Goal: Task Accomplishment & Management: Use online tool/utility

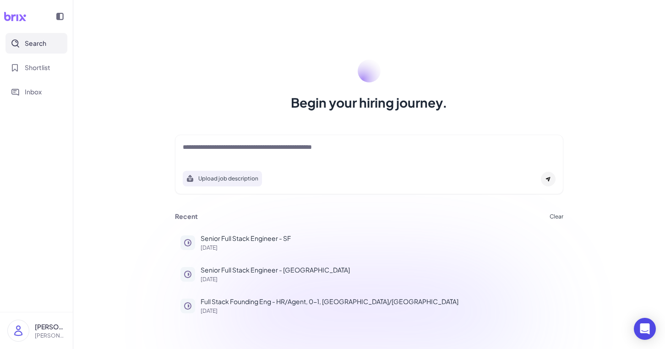
click at [257, 150] on textarea at bounding box center [369, 147] width 373 height 11
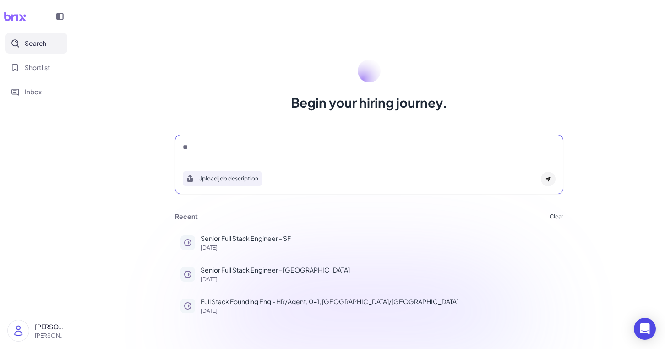
type textarea "*"
type textarea "**********"
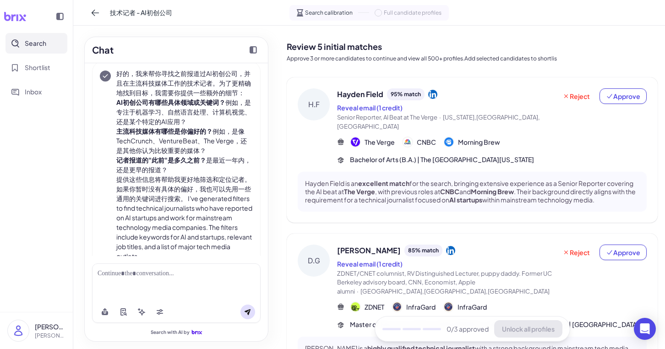
scroll to position [53, 0]
drag, startPoint x: 118, startPoint y: 110, endPoint x: 158, endPoint y: 110, distance: 40.3
click at [159, 110] on li "AI初创公司有哪些具体领域或关键词？ 例如，是专注于机器学习、自然语言处理、计算机视觉、还是某个特定的AI应用？" at bounding box center [184, 110] width 137 height 29
copy li "专注于机器学习"
click at [150, 267] on div at bounding box center [176, 282] width 169 height 38
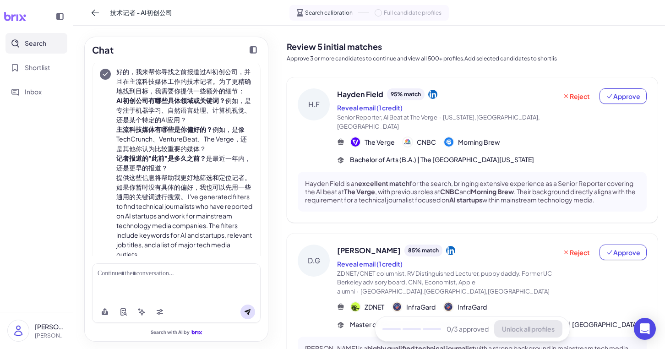
click at [150, 270] on div at bounding box center [177, 274] width 158 height 10
paste div
drag, startPoint x: 117, startPoint y: 139, endPoint x: 235, endPoint y: 140, distance: 117.7
click at [235, 140] on li "主流科技媒体有哪些是你偏好的？ 例如，是像TechCrunch、VentureBeat、The Verge，还是其他你认为比较重要的媒体？" at bounding box center [184, 139] width 137 height 29
copy li "TechCrunch、VentureBeat、The Verge"
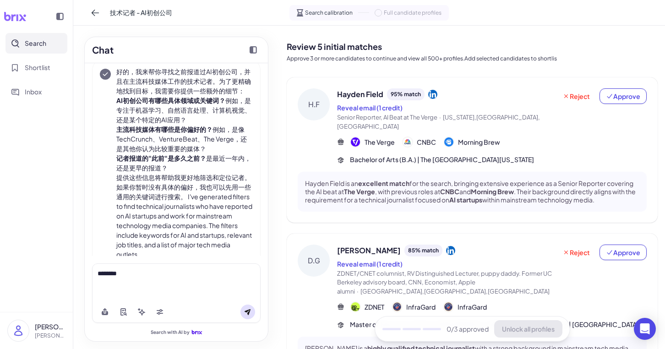
click at [191, 282] on div "********" at bounding box center [176, 282] width 169 height 38
click at [191, 276] on div "********" at bounding box center [177, 274] width 158 height 10
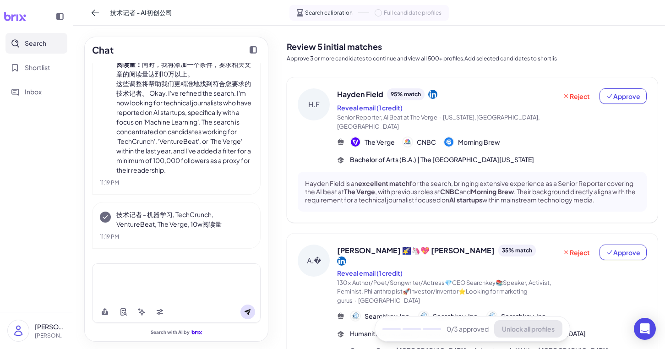
scroll to position [271, 0]
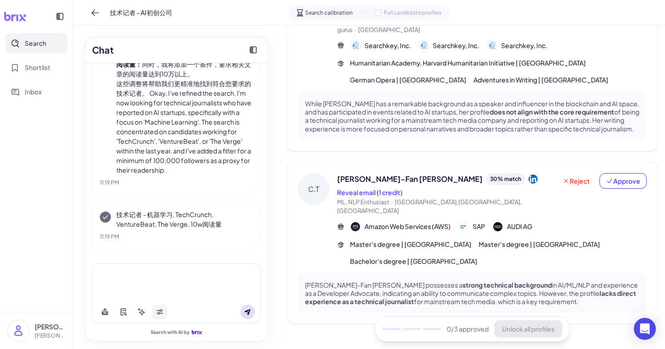
click at [161, 312] on icon at bounding box center [159, 311] width 7 height 7
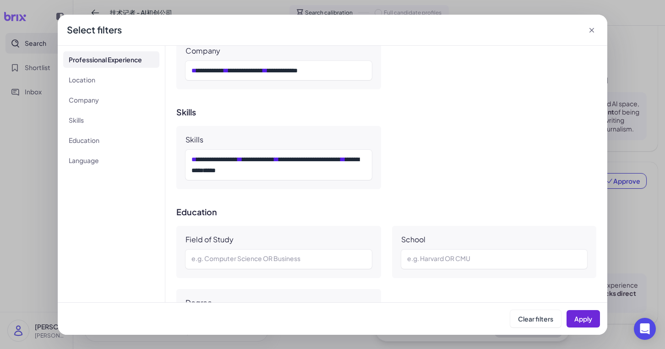
scroll to position [484, 0]
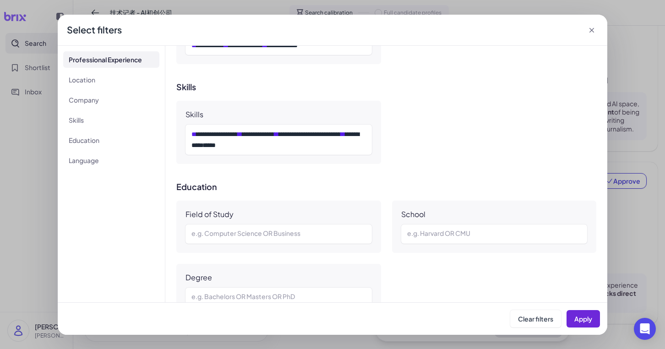
click at [591, 27] on icon at bounding box center [591, 30] width 9 height 9
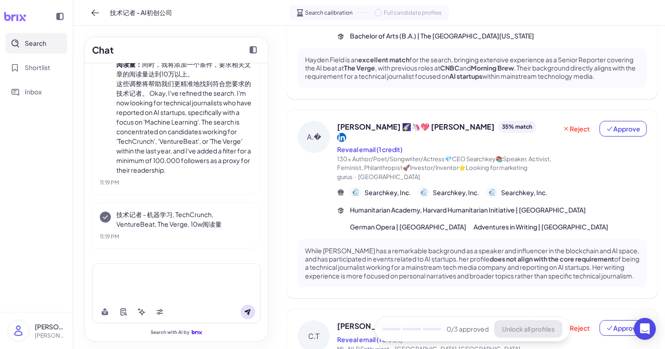
scroll to position [0, 0]
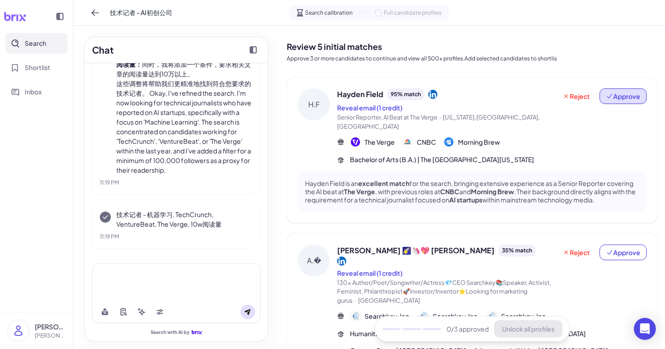
click at [618, 93] on span "Approve" at bounding box center [623, 96] width 34 height 9
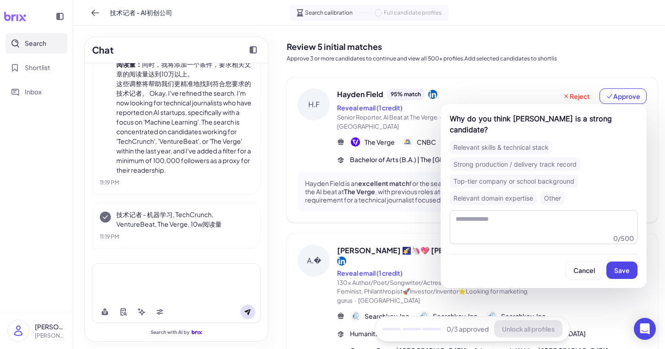
click at [533, 141] on div "Relevant skills & technical stack" at bounding box center [501, 147] width 103 height 13
click at [618, 266] on span "Save" at bounding box center [622, 270] width 16 height 8
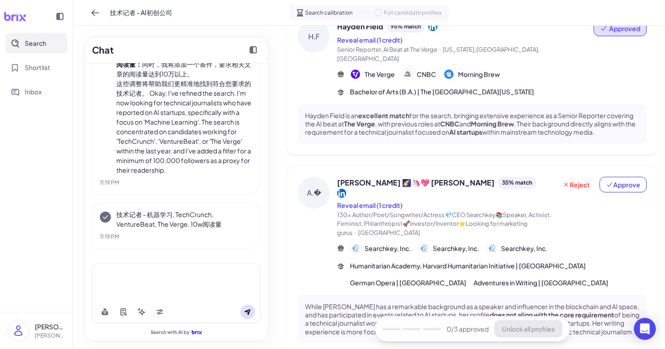
scroll to position [75, 0]
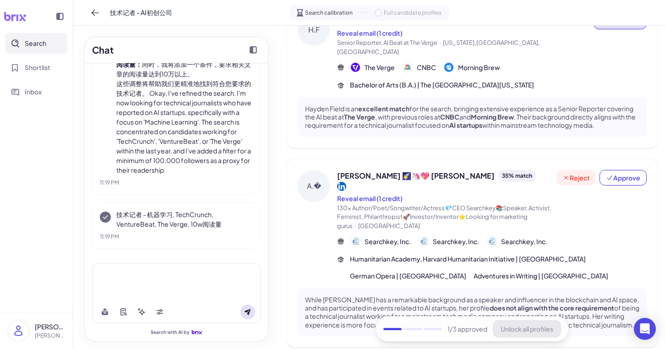
click at [579, 173] on button "Reject" at bounding box center [576, 178] width 39 height 16
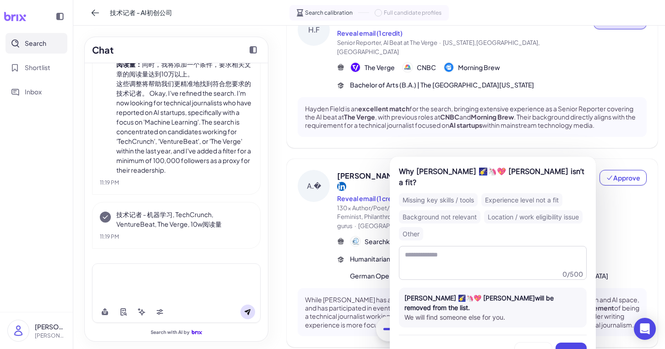
click at [522, 193] on div "Experience level not a fit" at bounding box center [521, 199] width 81 height 13
click at [574, 347] on span "Save" at bounding box center [571, 351] width 16 height 8
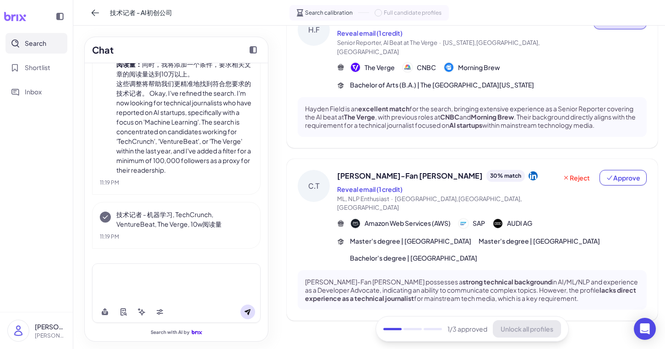
scroll to position [72, 0]
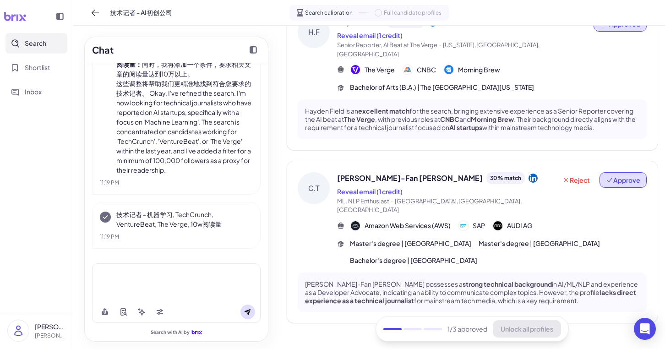
click at [621, 175] on span "Approve" at bounding box center [623, 179] width 34 height 9
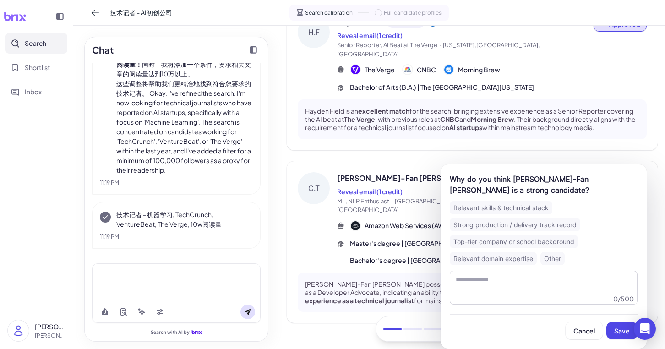
click at [537, 209] on div "Relevant skills & technical stack" at bounding box center [501, 207] width 103 height 13
click at [619, 332] on span "Save" at bounding box center [622, 331] width 16 height 8
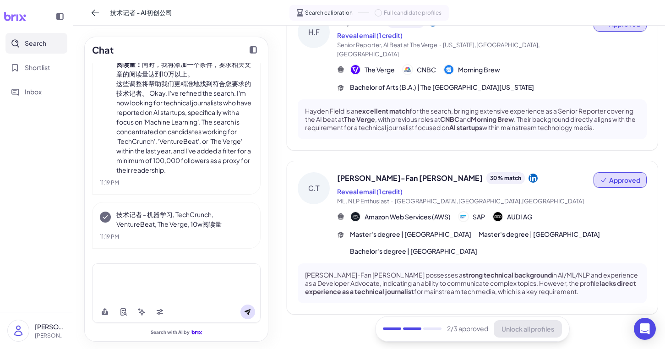
scroll to position [0, 0]
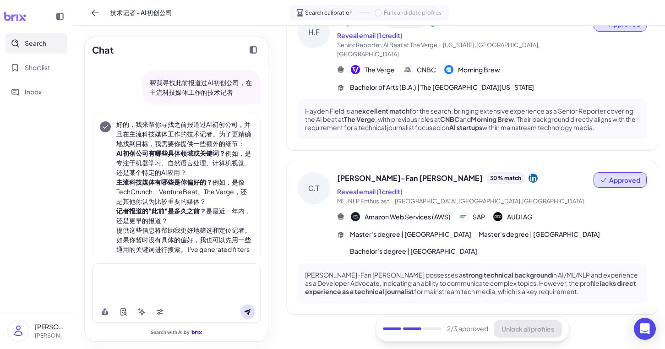
click at [214, 91] on p "帮我寻找此前报道过AI初创公司，在主流科技媒体工作的技术记者" at bounding box center [202, 87] width 104 height 19
click at [233, 91] on p "帮我寻找此前报道过AI初创公司，在主流科技媒体工作的技术记者" at bounding box center [202, 87] width 104 height 19
drag, startPoint x: 237, startPoint y: 91, endPoint x: 134, endPoint y: 80, distance: 103.7
click at [134, 80] on div "帮我寻找此前报道过AI初创公司，在主流科技媒体工作的技术记者" at bounding box center [176, 88] width 169 height 34
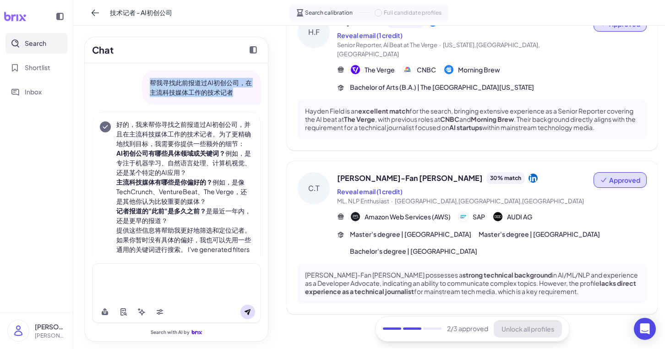
copy p "帮我寻找此前报道过AI初创公司，在主流科技媒体工作的技术记者"
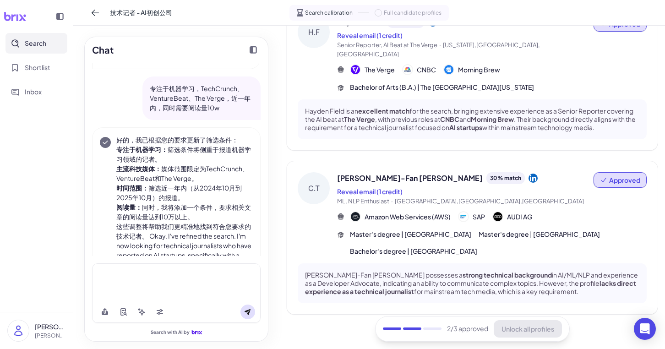
scroll to position [262, 0]
click at [207, 166] on li "主流科技媒体： 媒体范围限定为TechCrunch、VentureBeat和The Verge。" at bounding box center [184, 173] width 137 height 19
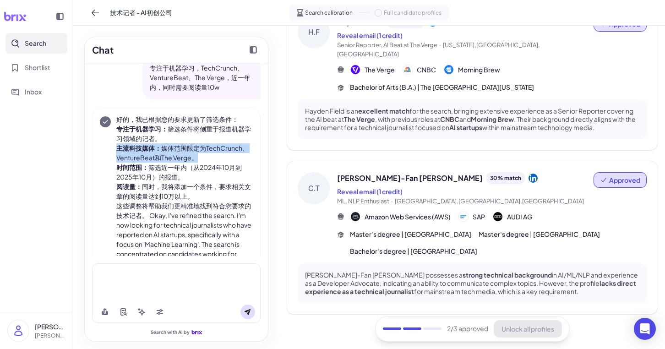
scroll to position [288, 0]
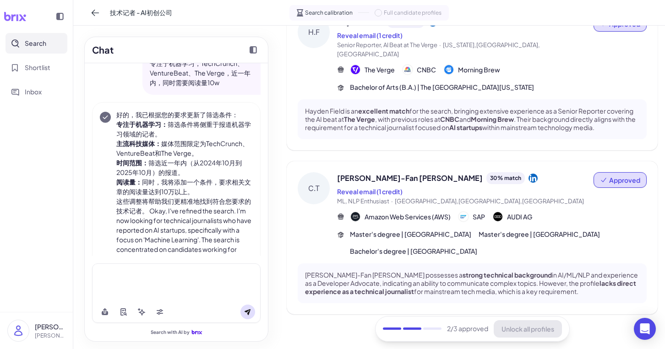
click at [208, 207] on p "这些调整将帮助我们更精准地找到符合您要求的技术记者。 Okay, I've refined the search. I'm now looking for t…" at bounding box center [184, 245] width 137 height 96
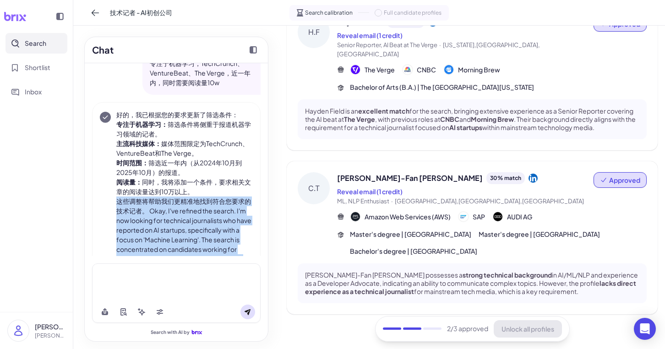
click at [208, 207] on p "这些调整将帮助我们更精准地找到符合您要求的技术记者。 Okay, I've refined the search. I'm now looking for t…" at bounding box center [184, 245] width 137 height 96
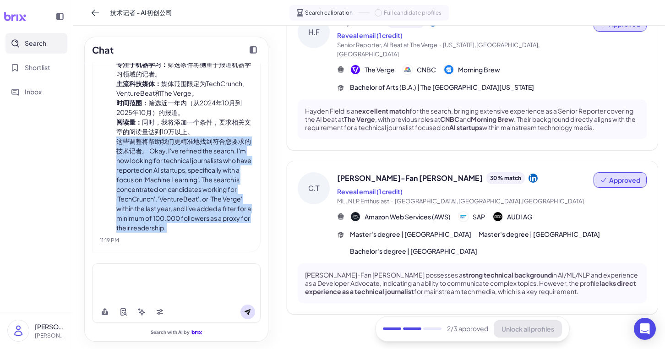
scroll to position [345, 0]
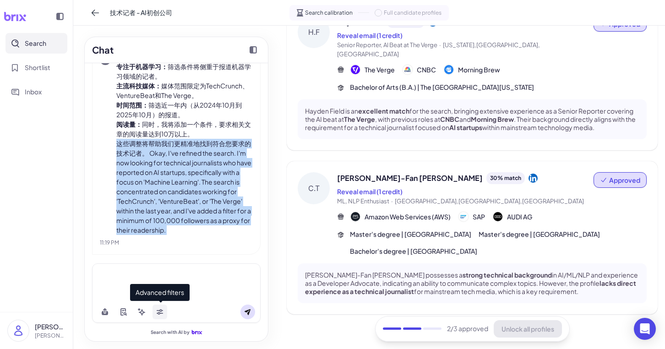
click at [158, 312] on icon at bounding box center [160, 313] width 6 height 3
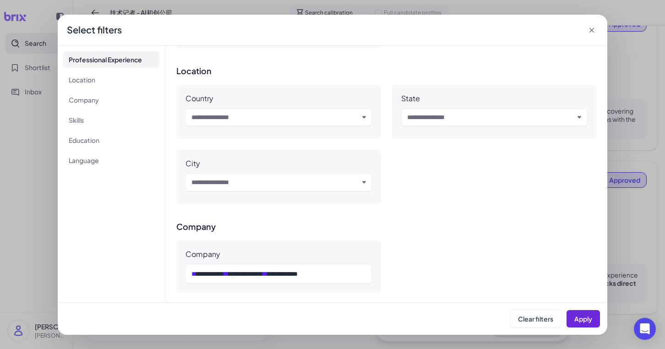
scroll to position [0, 0]
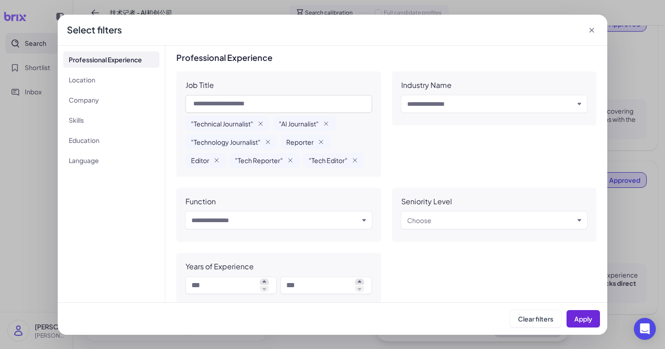
click at [591, 30] on icon at bounding box center [592, 30] width 5 height 5
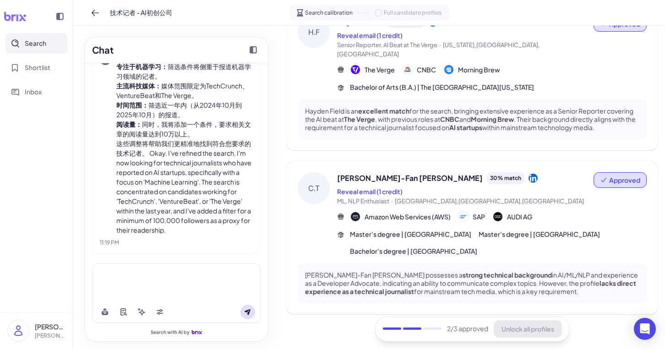
click at [206, 153] on p "这些调整将帮助我们更精准地找到符合您要求的技术记者。 Okay, I've refined the search. I'm now looking for t…" at bounding box center [184, 187] width 137 height 96
click at [206, 152] on p "这些调整将帮助我们更精准地找到符合您要求的技术记者。 Okay, I've refined the search. I'm now looking for t…" at bounding box center [184, 187] width 137 height 96
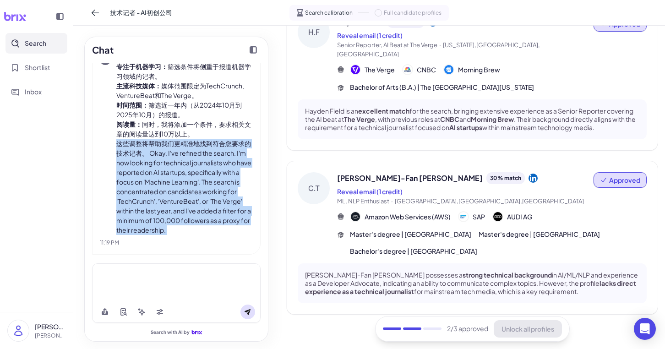
click at [206, 152] on p "这些调整将帮助我们更精准地找到符合您要求的技术记者。 Okay, I've refined the search. I'm now looking for t…" at bounding box center [184, 187] width 137 height 96
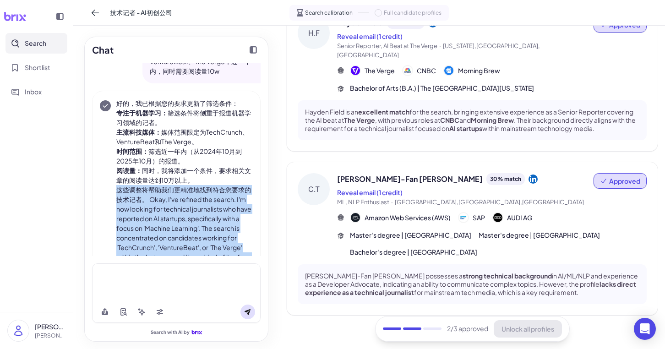
scroll to position [72, 0]
click at [213, 184] on li "阅读量： 同时，我将添加一个条件，要求相关文章的阅读量达到10万以上。" at bounding box center [184, 175] width 137 height 19
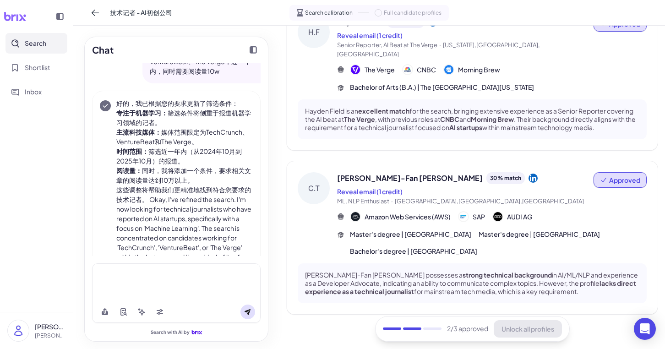
click at [213, 184] on li "阅读量： 同时，我将添加一个条件，要求相关文章的阅读量达到10万以上。" at bounding box center [184, 175] width 137 height 19
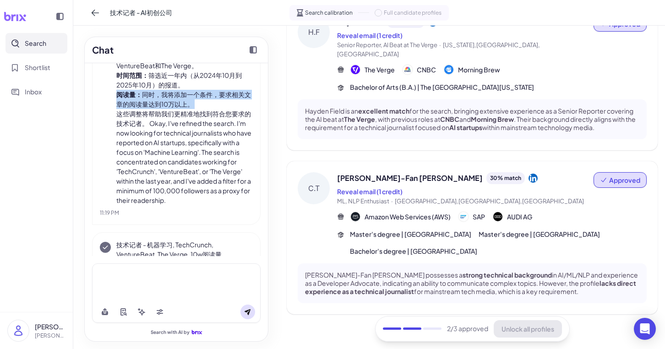
click at [214, 168] on p "这些调整将帮助我们更精准地找到符合您要求的技术记者。 Okay, I've refined the search. I'm now looking for t…" at bounding box center [184, 157] width 137 height 96
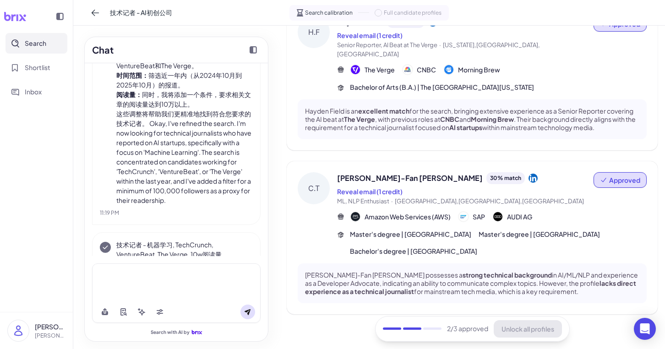
click at [214, 168] on p "这些调整将帮助我们更精准地找到符合您要求的技术记者。 Okay, I've refined the search. I'm now looking for t…" at bounding box center [184, 157] width 137 height 96
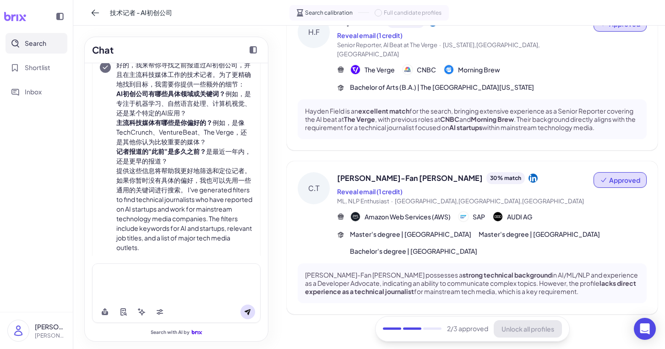
scroll to position [35, 0]
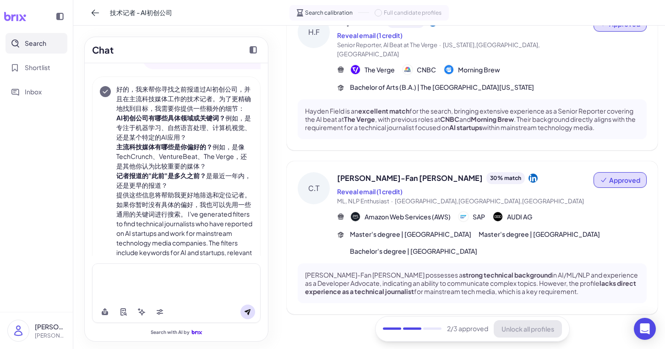
click at [209, 132] on li "AI初创公司有哪些具体领域或关键词？ 例如，是专注于机器学习、自然语言处理、计算机视觉、还是某个特定的AI应用？" at bounding box center [184, 127] width 137 height 29
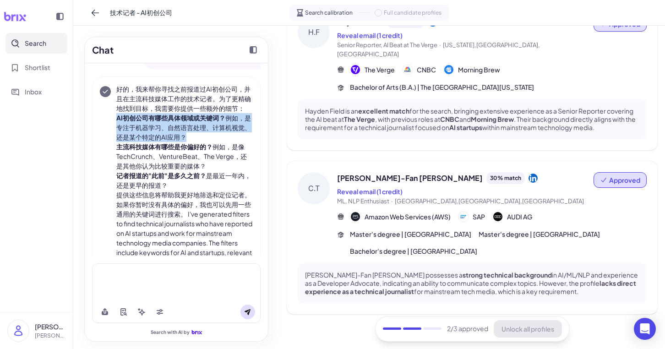
scroll to position [0, 0]
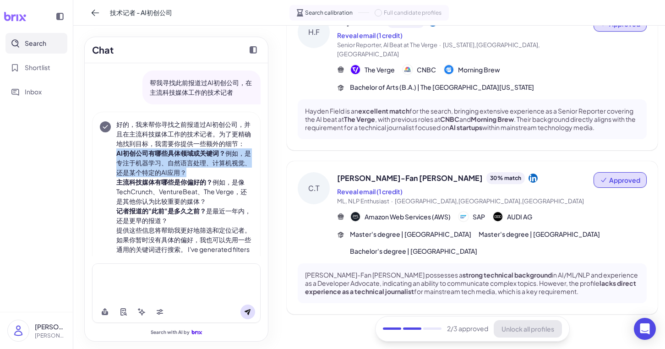
click at [209, 136] on p "好的，我来帮你寻找之前报道过AI初创公司，并且在主流科技媒体工作的技术记者。为了更精确地找到目标，我需要你提供一些额外的细节：" at bounding box center [184, 134] width 137 height 29
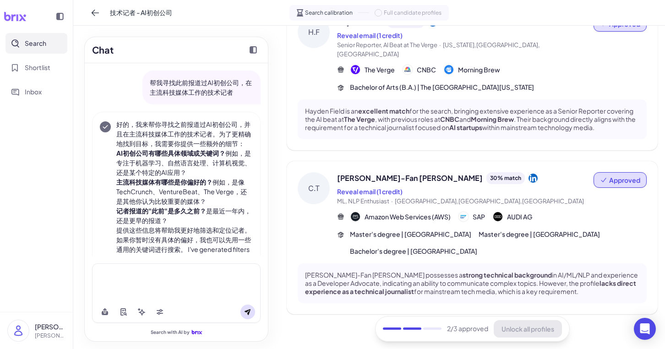
click at [209, 136] on p "好的，我来帮你寻找之前报道过AI初创公司，并且在主流科技媒体工作的技术记者。为了更精确地找到目标，我需要你提供一些额外的细节：" at bounding box center [184, 134] width 137 height 29
click at [159, 87] on p "帮我寻找此前报道过AI初创公司，在主流科技媒体工作的技术记者" at bounding box center [202, 87] width 104 height 19
click at [153, 83] on p "帮我寻找此前报道过AI初创公司，在主流科技媒体工作的技术记者" at bounding box center [202, 87] width 104 height 19
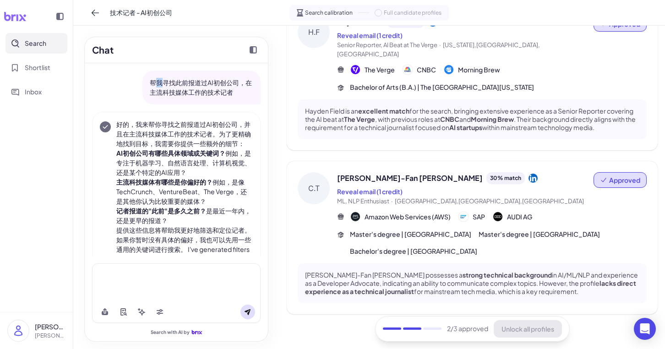
click at [153, 83] on p "帮我寻找此前报道过AI初创公司，在主流科技媒体工作的技术记者" at bounding box center [202, 87] width 104 height 19
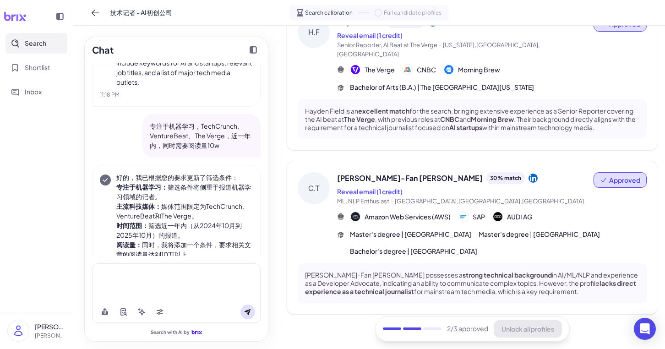
scroll to position [214, 0]
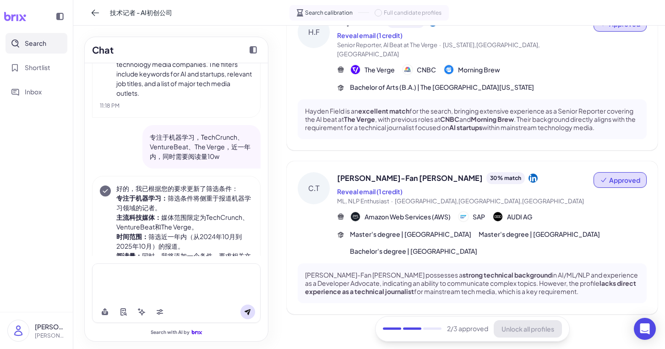
click at [225, 147] on p "专注于机器学习，TechCrunch、VentureBeat、The Verge，近一年内，同时需要阅读量10w" at bounding box center [202, 146] width 104 height 29
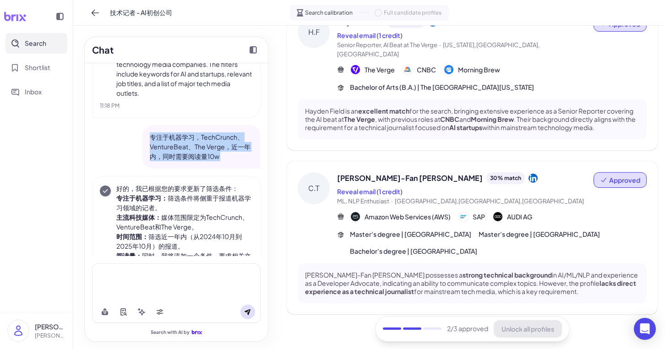
click at [225, 147] on p "专注于机器学习，TechCrunch、VentureBeat、The Verge，近一年内，同时需要阅读量10w" at bounding box center [202, 146] width 104 height 29
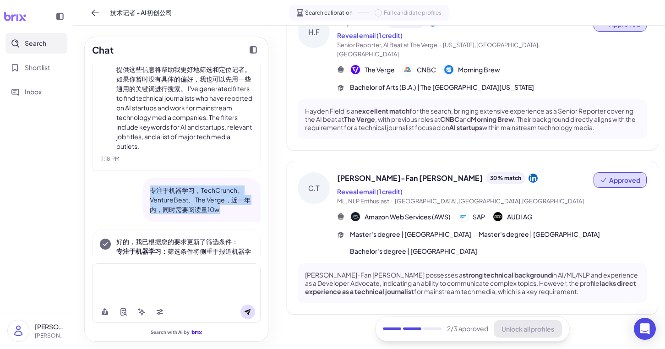
scroll to position [233, 0]
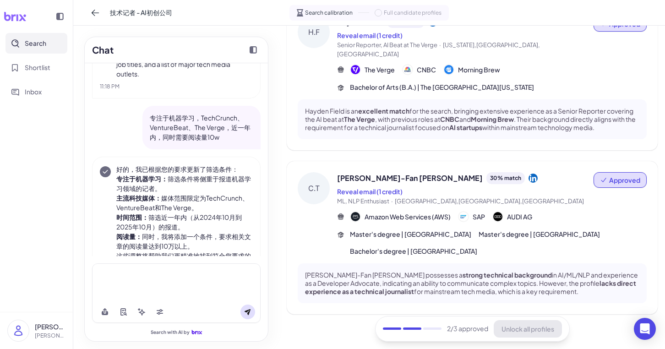
click at [190, 131] on p "专注于机器学习，TechCrunch、VentureBeat、The Verge，近一年内，同时需要阅读量10w" at bounding box center [202, 127] width 104 height 29
drag, startPoint x: 147, startPoint y: 117, endPoint x: 254, endPoint y: 145, distance: 110.3
click at [255, 145] on div "专注于机器学习，TechCrunch、VentureBeat、The Verge，近一年内，同时需要阅读量10w" at bounding box center [201, 128] width 118 height 44
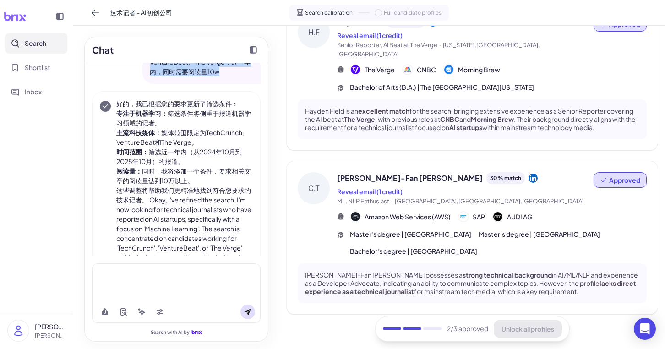
scroll to position [305, 0]
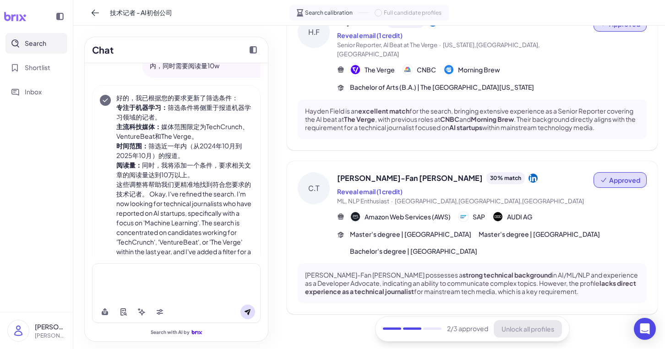
click at [191, 128] on li "主流科技媒体： 媒体范围限定为TechCrunch、VentureBeat和The Verge。" at bounding box center [184, 131] width 137 height 19
drag, startPoint x: 116, startPoint y: 108, endPoint x: 231, endPoint y: 179, distance: 135.1
click at [231, 179] on div "好的，我已根据您的要求更新了筛选条件： 专注于机器学习： 筛选条件将侧重于报道机器学习领域的记者。 主流科技媒体： 媒体范围限定为TechCrunch、Ven…" at bounding box center [176, 184] width 153 height 183
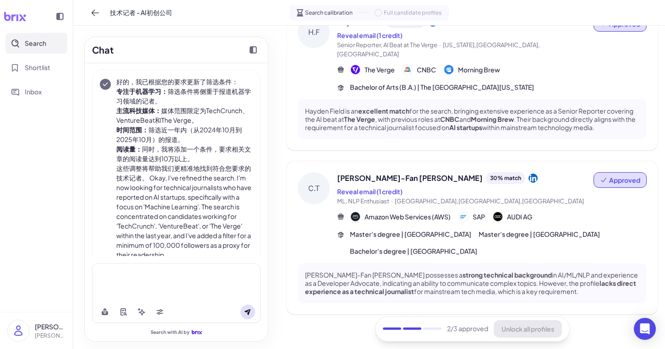
click at [168, 115] on li "主流科技媒体： 媒体范围限定为TechCrunch、VentureBeat和The Verge。" at bounding box center [184, 115] width 137 height 19
drag, startPoint x: 159, startPoint y: 111, endPoint x: 202, endPoint y: 122, distance: 44.9
click at [203, 122] on li "主流科技媒体： 媒体范围限定为TechCrunch、VentureBeat和The Verge。" at bounding box center [184, 115] width 137 height 19
click at [154, 131] on li "时间范围： 筛选近一年内（从2024年10月到2025年10月）的报道。" at bounding box center [184, 134] width 137 height 19
drag, startPoint x: 148, startPoint y: 127, endPoint x: 204, endPoint y: 137, distance: 56.2
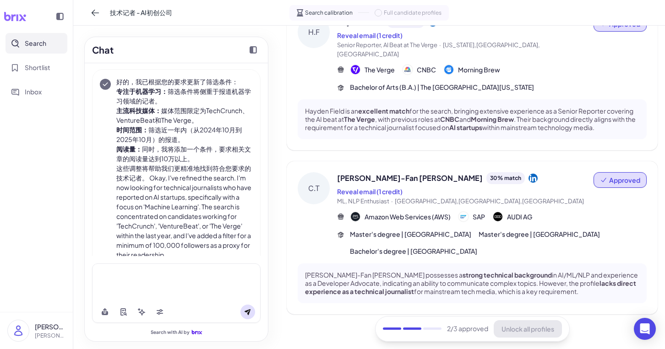
click at [204, 137] on li "时间范围： 筛选近一年内（从2024年10月到2025年10月）的报道。" at bounding box center [184, 134] width 137 height 19
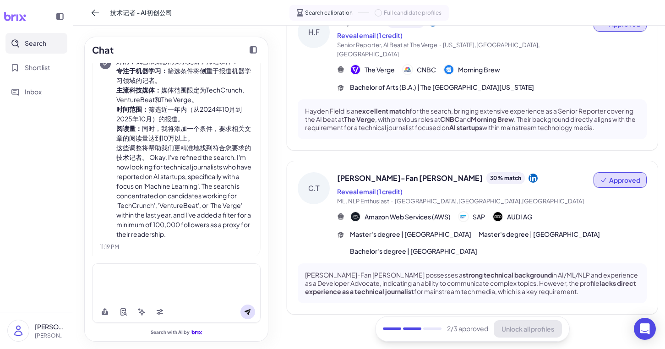
drag, startPoint x: 141, startPoint y: 125, endPoint x: 218, endPoint y: 139, distance: 78.7
click at [218, 139] on li "阅读量： 同时，我将添加一个条件，要求相关文章的阅读量达到10万以上。" at bounding box center [184, 133] width 137 height 19
click at [162, 313] on icon at bounding box center [160, 313] width 6 height 3
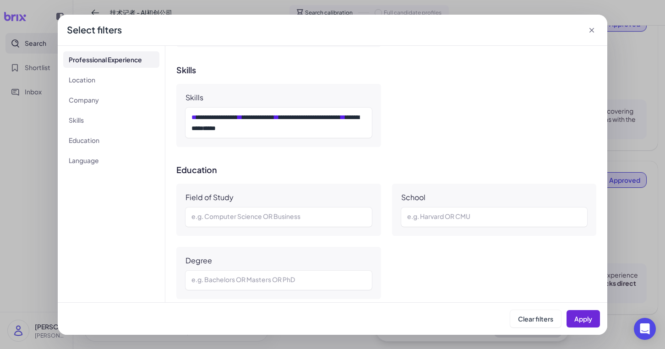
scroll to position [368, 0]
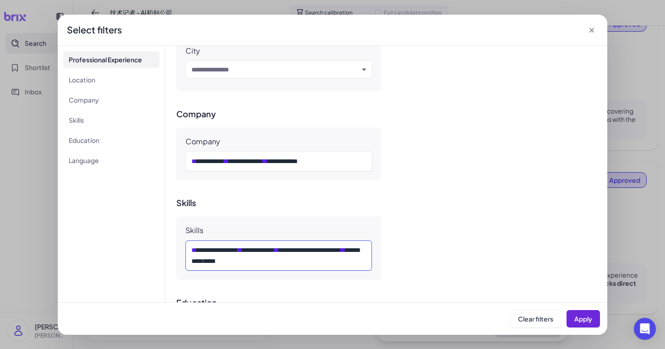
click at [282, 249] on div "**********" at bounding box center [278, 256] width 175 height 22
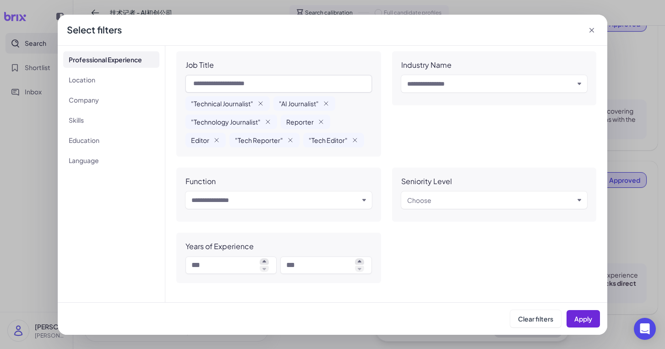
scroll to position [0, 0]
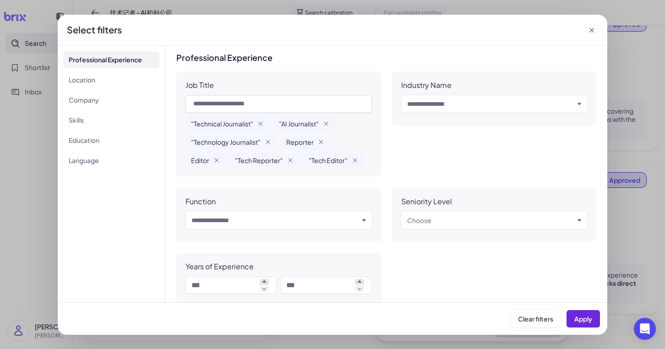
click at [590, 27] on icon at bounding box center [591, 30] width 9 height 9
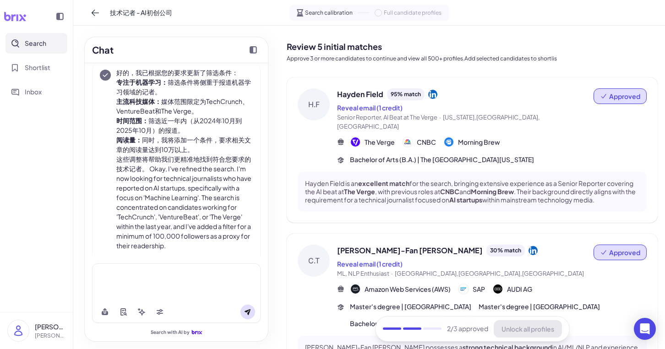
scroll to position [327, 0]
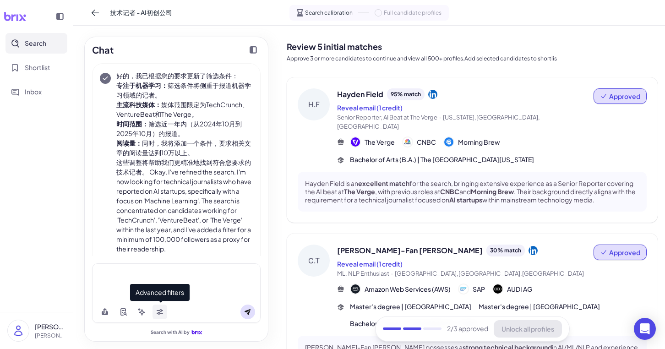
click at [159, 308] on icon at bounding box center [159, 311] width 7 height 7
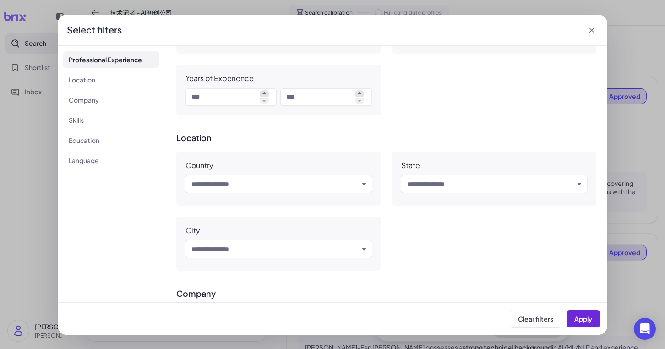
scroll to position [161, 0]
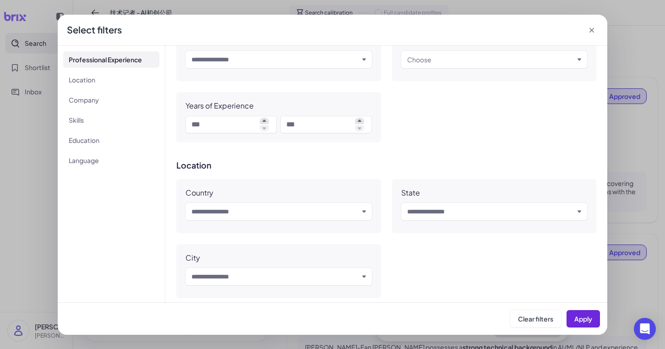
click at [597, 30] on div "Select filters" at bounding box center [333, 30] width 550 height 31
click at [594, 30] on icon at bounding box center [591, 30] width 9 height 9
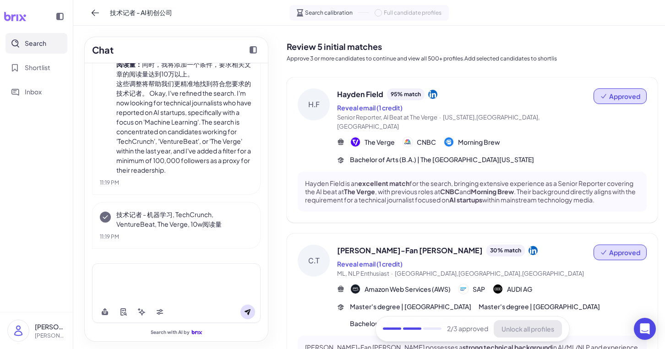
scroll to position [72, 0]
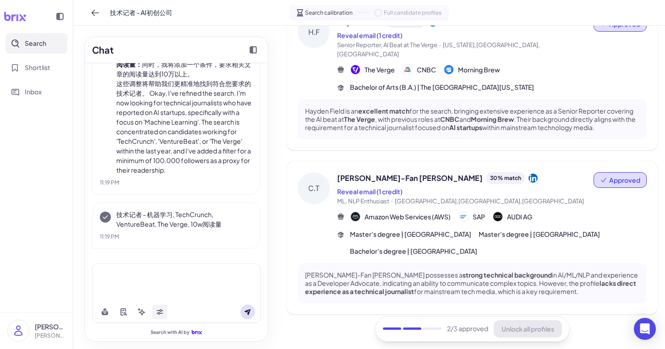
click at [157, 313] on icon at bounding box center [160, 313] width 6 height 3
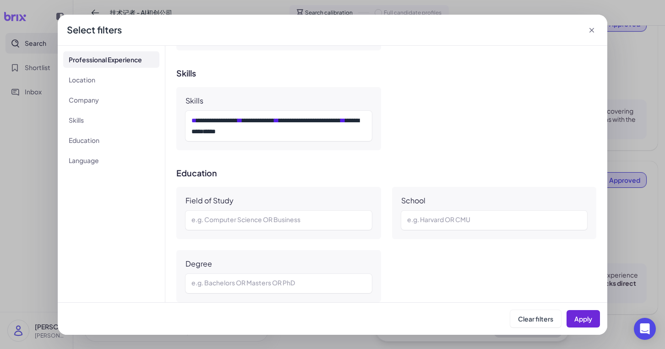
scroll to position [495, 0]
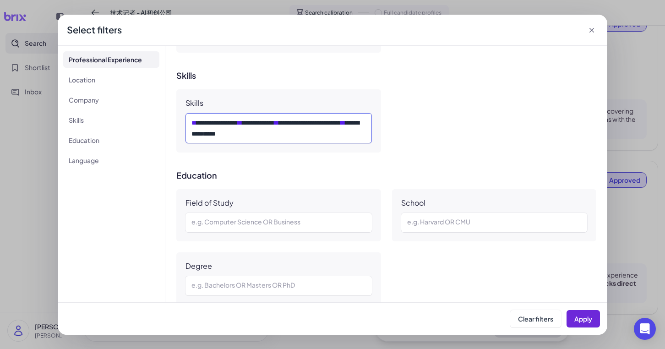
click at [277, 134] on div "**********" at bounding box center [278, 128] width 175 height 22
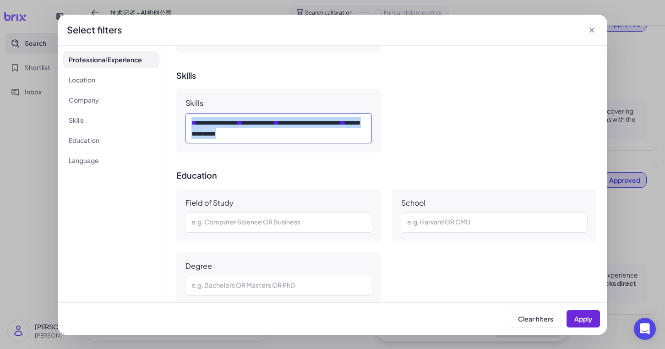
click at [277, 134] on div "**********" at bounding box center [278, 128] width 175 height 22
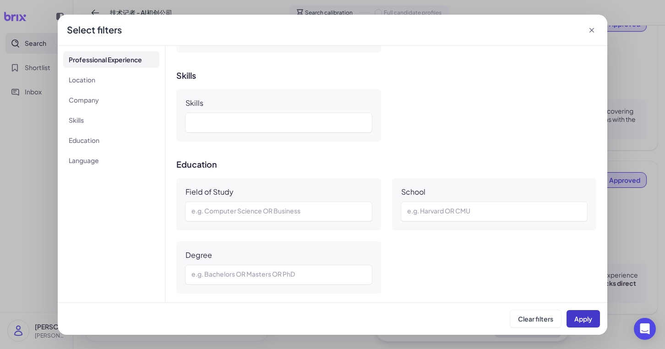
click at [582, 319] on span "Apply" at bounding box center [583, 319] width 18 height 8
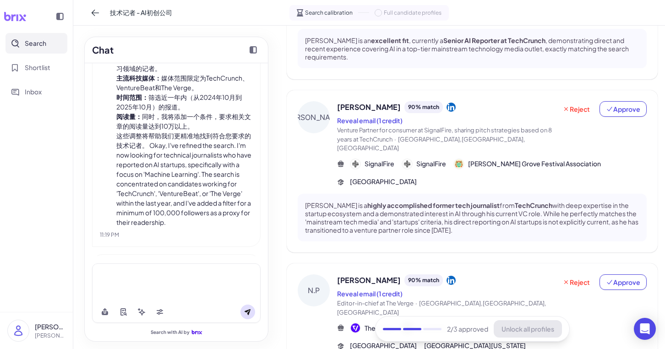
scroll to position [350, 0]
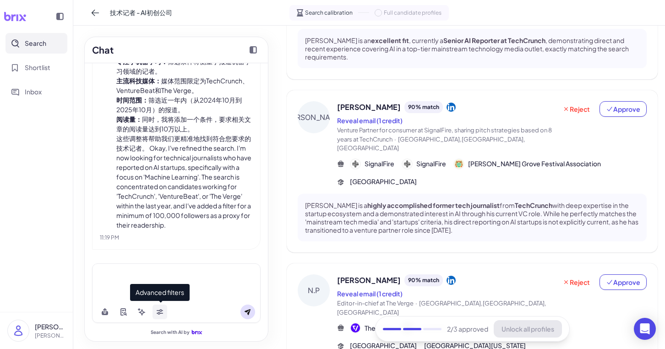
click at [161, 315] on icon at bounding box center [159, 311] width 7 height 7
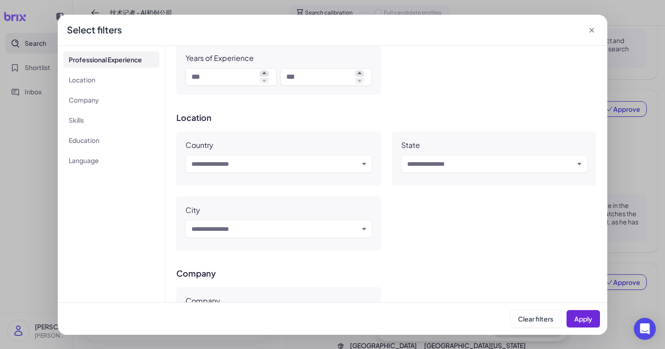
scroll to position [340, 0]
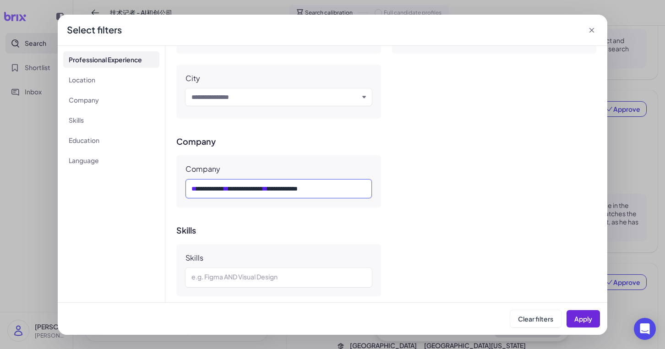
click at [231, 193] on div "**********" at bounding box center [278, 188] width 175 height 11
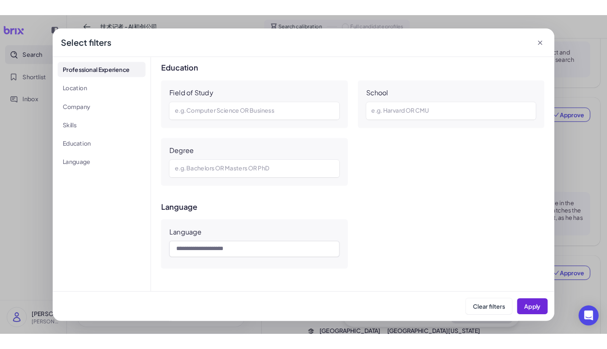
scroll to position [603, 0]
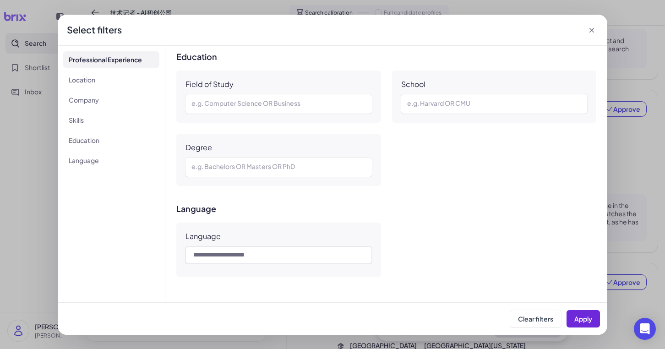
click at [589, 29] on icon at bounding box center [591, 30] width 9 height 9
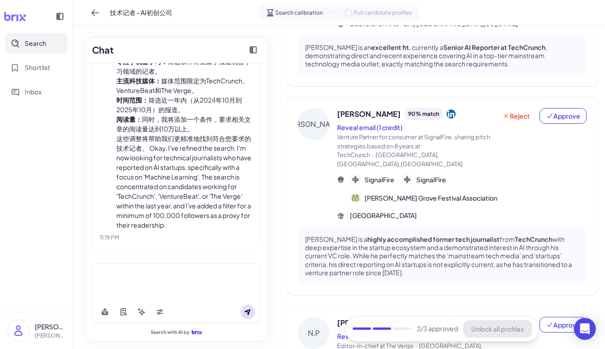
scroll to position [505, 0]
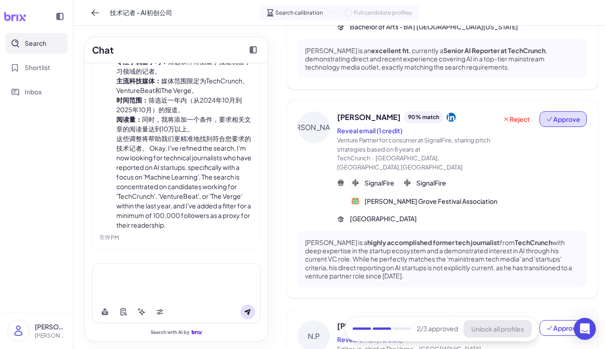
click at [572, 115] on span "Approve" at bounding box center [563, 119] width 34 height 9
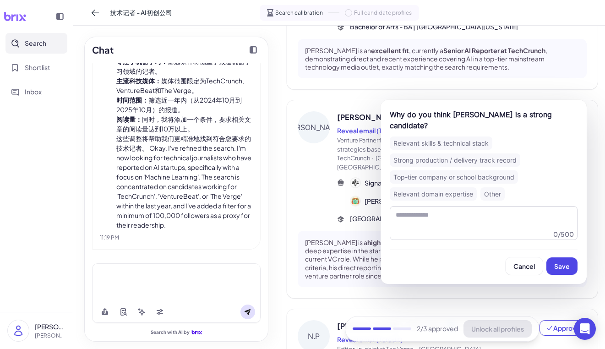
click at [476, 140] on div "Relevant skills & technical stack" at bounding box center [441, 143] width 103 height 13
click at [556, 263] on span "Save" at bounding box center [562, 266] width 16 height 8
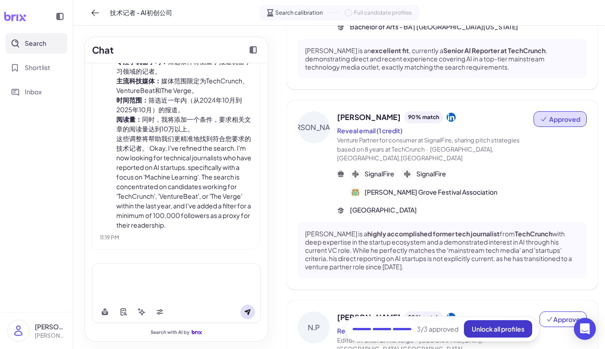
click at [497, 328] on span "Unlock all profiles" at bounding box center [498, 329] width 53 height 8
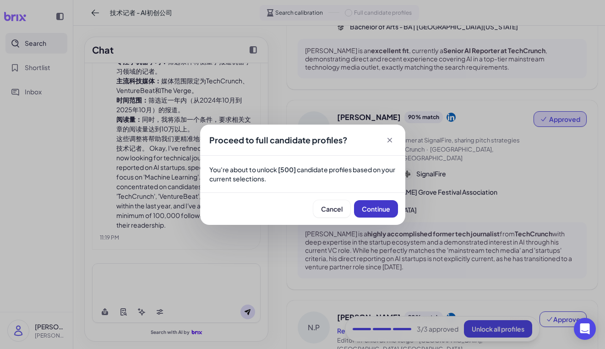
click at [367, 213] on button "Continue" at bounding box center [376, 208] width 44 height 17
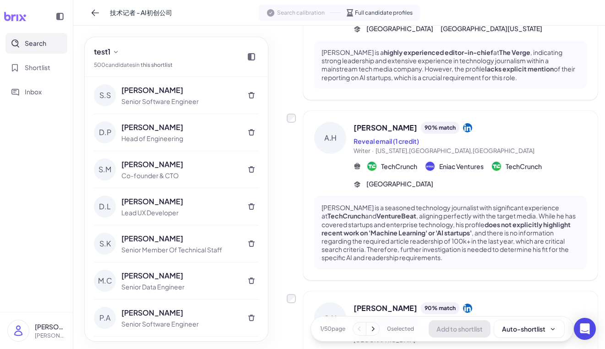
scroll to position [1031, 0]
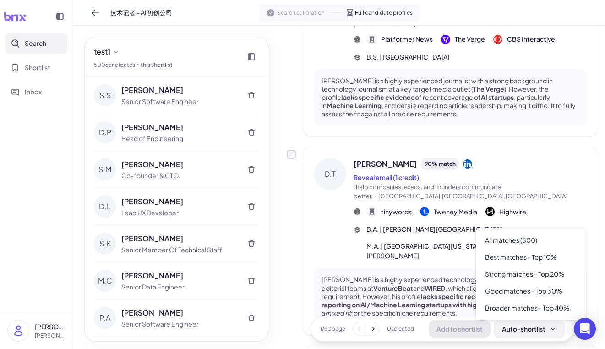
click at [533, 332] on div "Auto-shortlist" at bounding box center [529, 328] width 55 height 9
click at [544, 306] on div "Broader matches - Top 40%" at bounding box center [531, 308] width 103 height 17
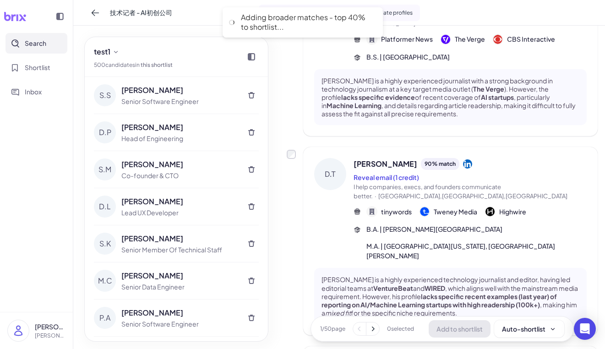
scroll to position [1523, 0]
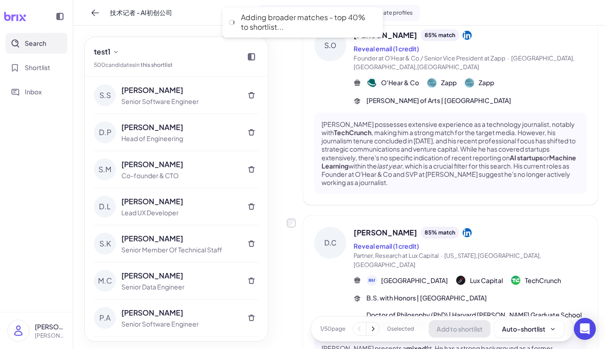
click at [373, 333] on button at bounding box center [372, 328] width 13 height 13
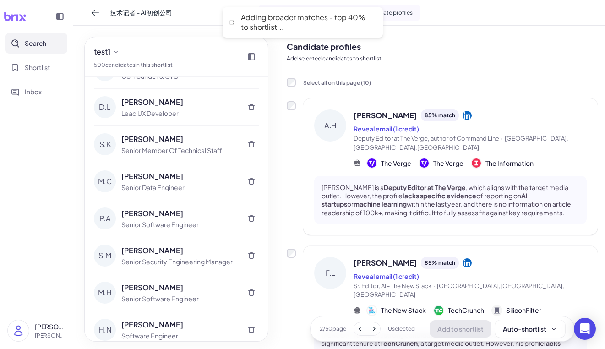
scroll to position [0, 0]
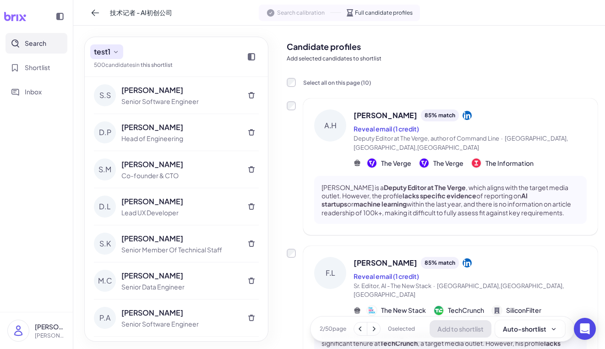
click at [115, 51] on icon at bounding box center [115, 51] width 7 height 7
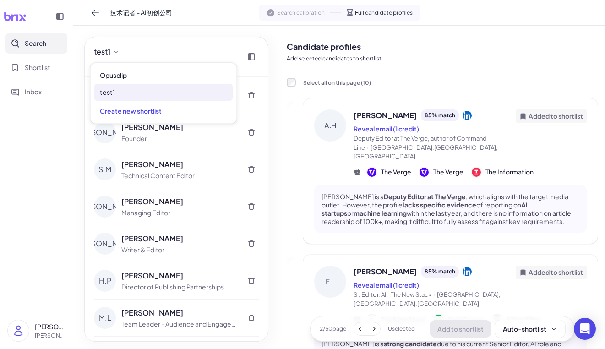
click at [147, 40] on div "test1 500 candidate s in this shortlist" at bounding box center [176, 57] width 183 height 40
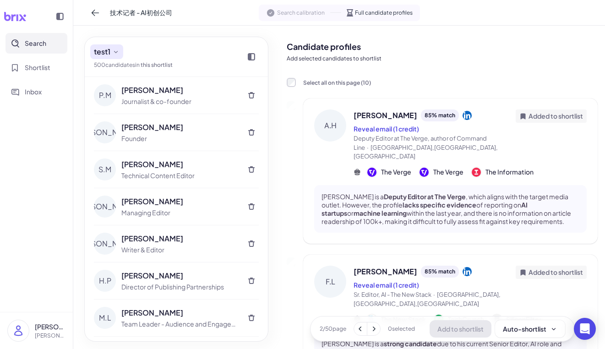
click at [110, 51] on span "test1" at bounding box center [102, 51] width 16 height 11
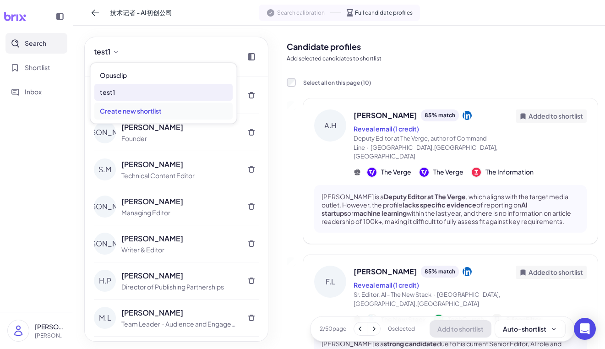
click at [133, 116] on div "Create new shortlist" at bounding box center [163, 111] width 138 height 17
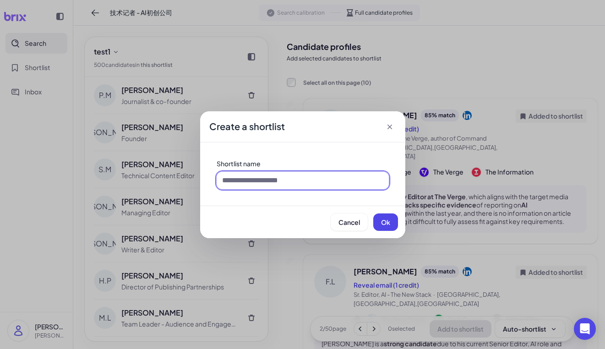
click at [258, 180] on input at bounding box center [303, 180] width 172 height 17
type input "********"
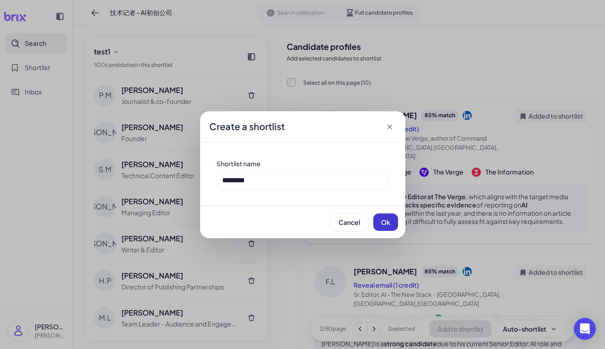
click at [388, 222] on span "Ok" at bounding box center [385, 222] width 9 height 8
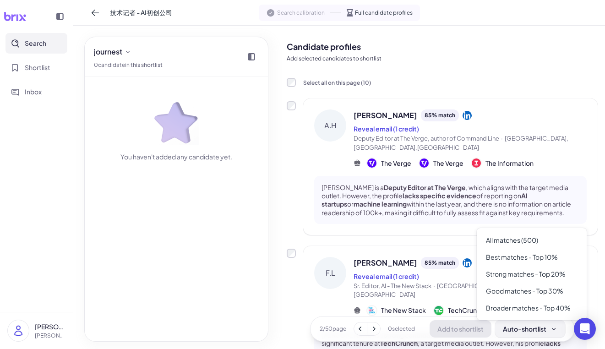
click at [525, 328] on div "Auto-shortlist" at bounding box center [530, 328] width 55 height 9
click at [536, 293] on div "Good matches - Top 30%" at bounding box center [532, 291] width 103 height 17
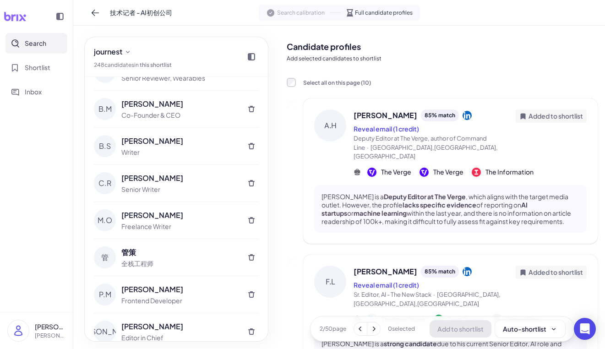
scroll to position [494, 0]
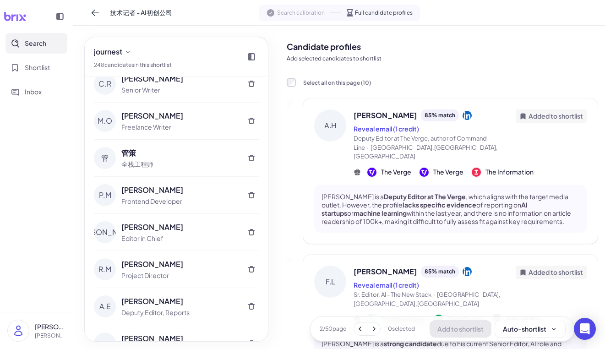
click at [129, 151] on div "管策" at bounding box center [179, 152] width 117 height 11
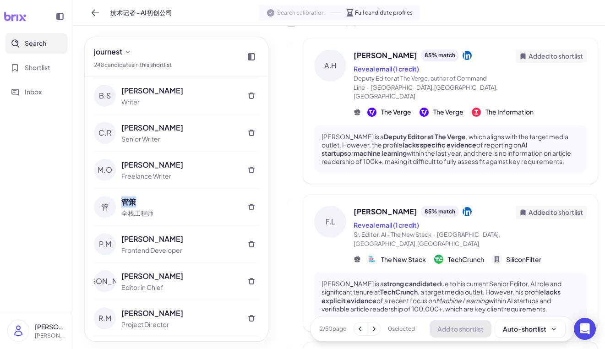
scroll to position [0, 0]
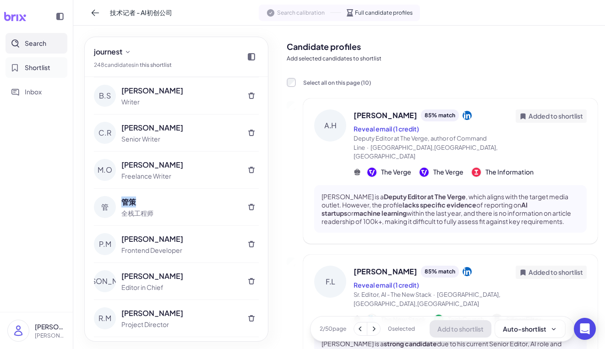
click at [45, 71] on span "Shortlist" at bounding box center [38, 68] width 26 height 10
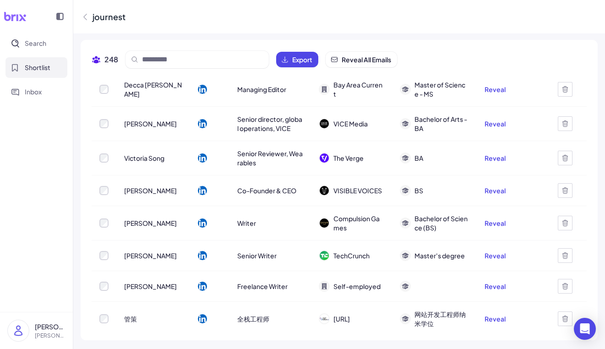
scroll to position [374, 0]
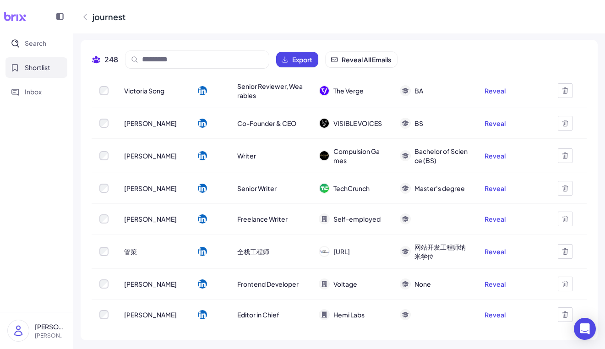
click at [235, 245] on div "全栈工程师" at bounding box center [270, 252] width 81 height 26
click at [198, 247] on icon at bounding box center [202, 251] width 9 height 9
click at [355, 59] on span "Reveal All Emails" at bounding box center [366, 59] width 49 height 9
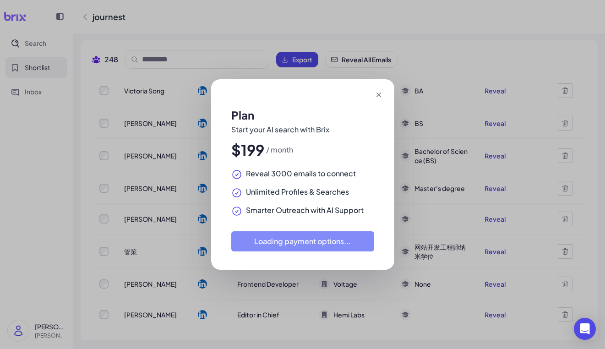
click at [379, 96] on icon at bounding box center [378, 94] width 9 height 9
